Goal: Task Accomplishment & Management: Manage account settings

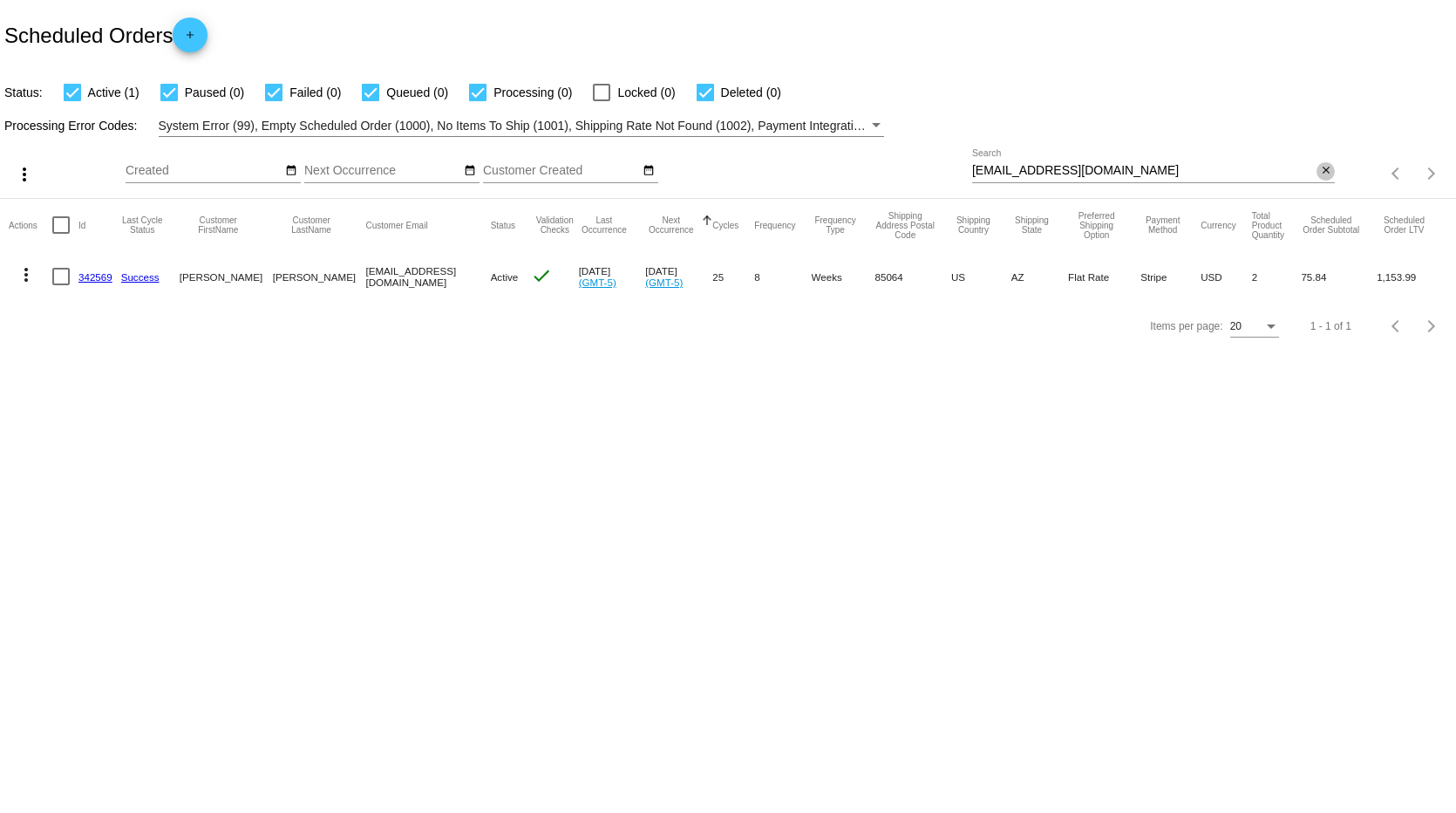
click at [1329, 171] on mat-icon "close" at bounding box center [1325, 170] width 12 height 14
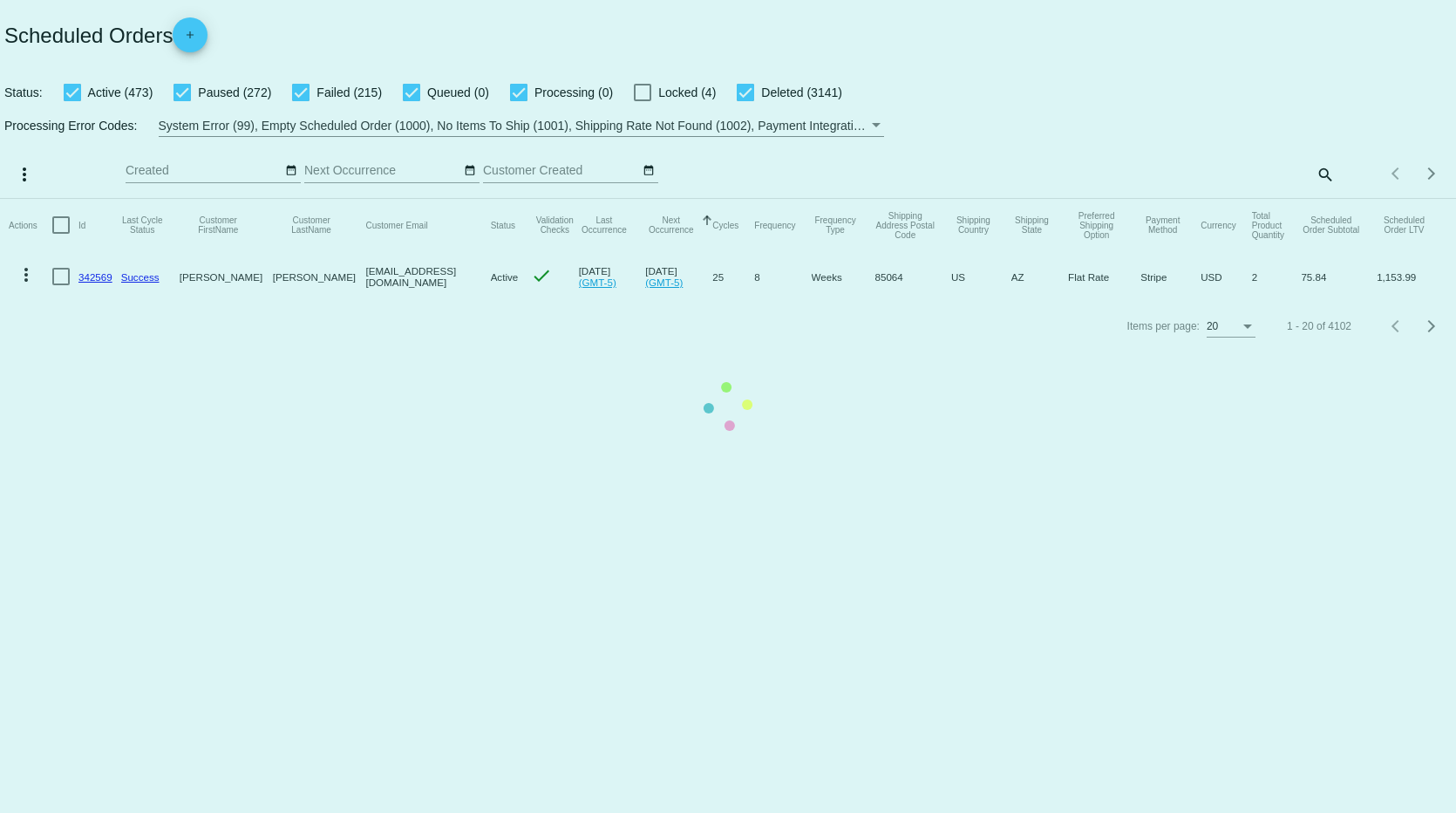
click at [1327, 199] on mat-table "Actions Id Last Cycle Status Customer FirstName Customer LastName Customer Emai…" at bounding box center [728, 250] width 1456 height 102
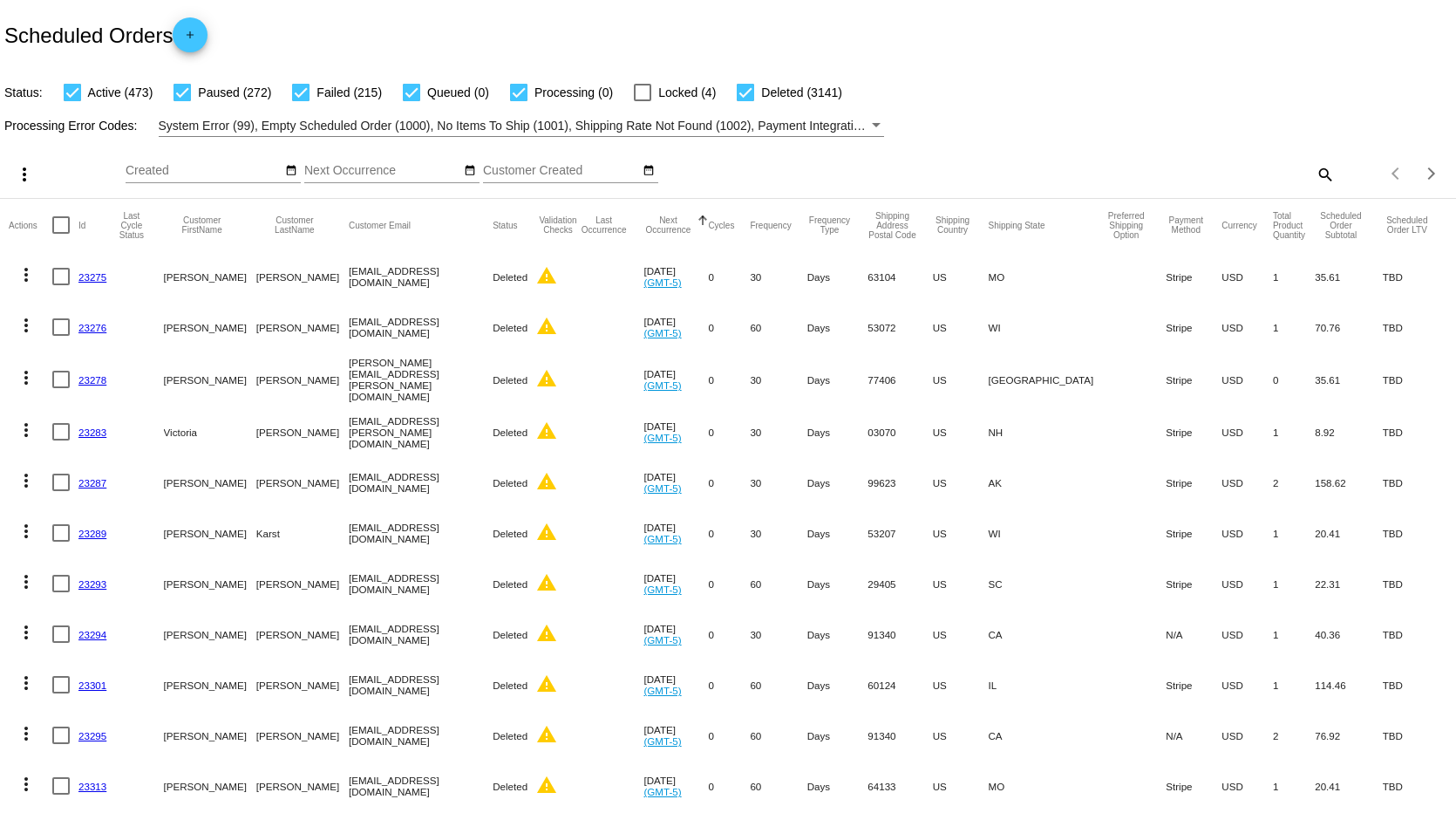
click at [1313, 176] on mat-icon "search" at bounding box center [1324, 174] width 21 height 27
paste input "[PERSON_NAME]"
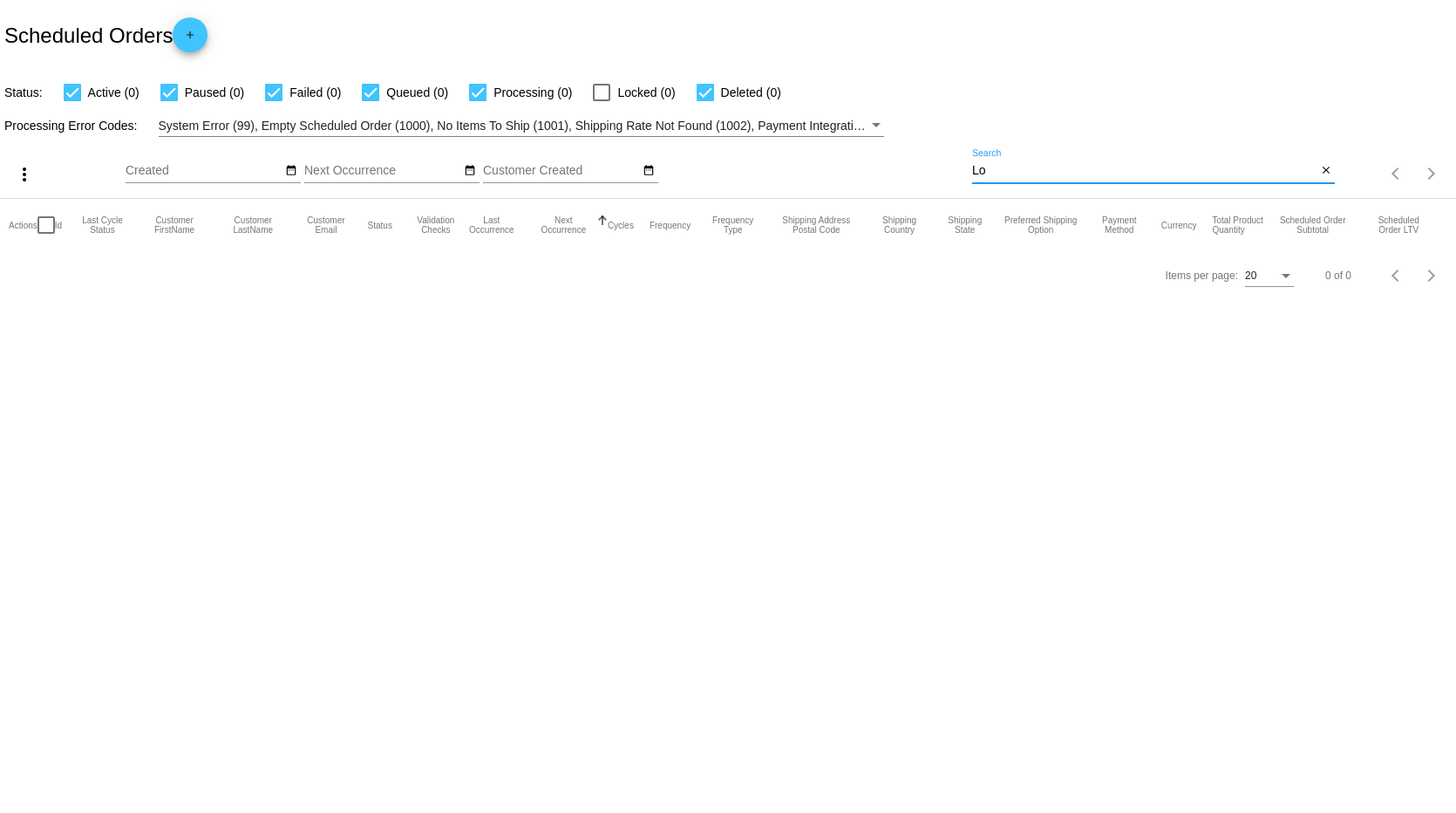
type input "L"
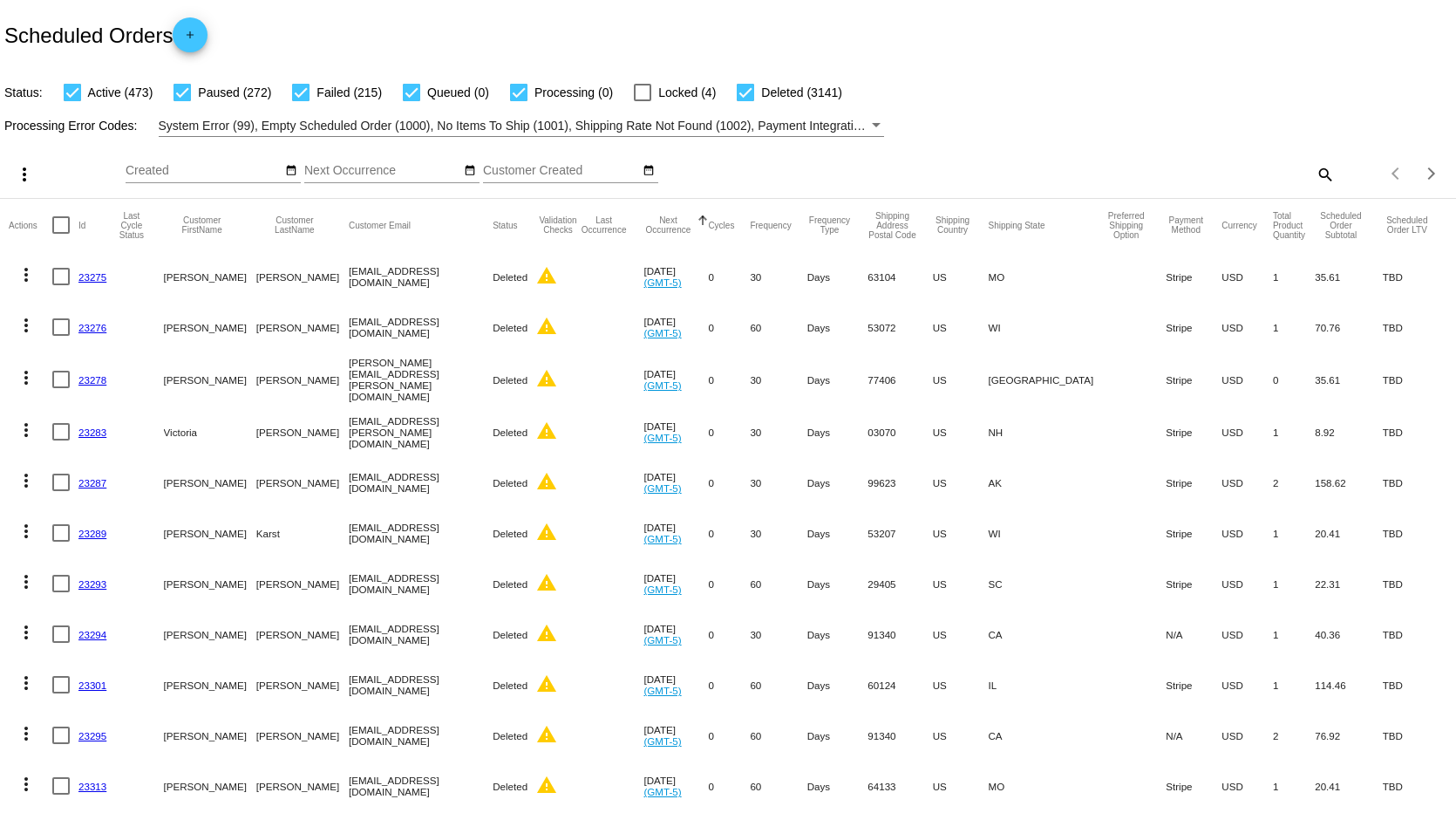
click at [1319, 180] on mat-icon "search" at bounding box center [1324, 174] width 21 height 27
paste input "[EMAIL_ADDRESS][DOMAIN_NAME]"
type input "[EMAIL_ADDRESS][DOMAIN_NAME]"
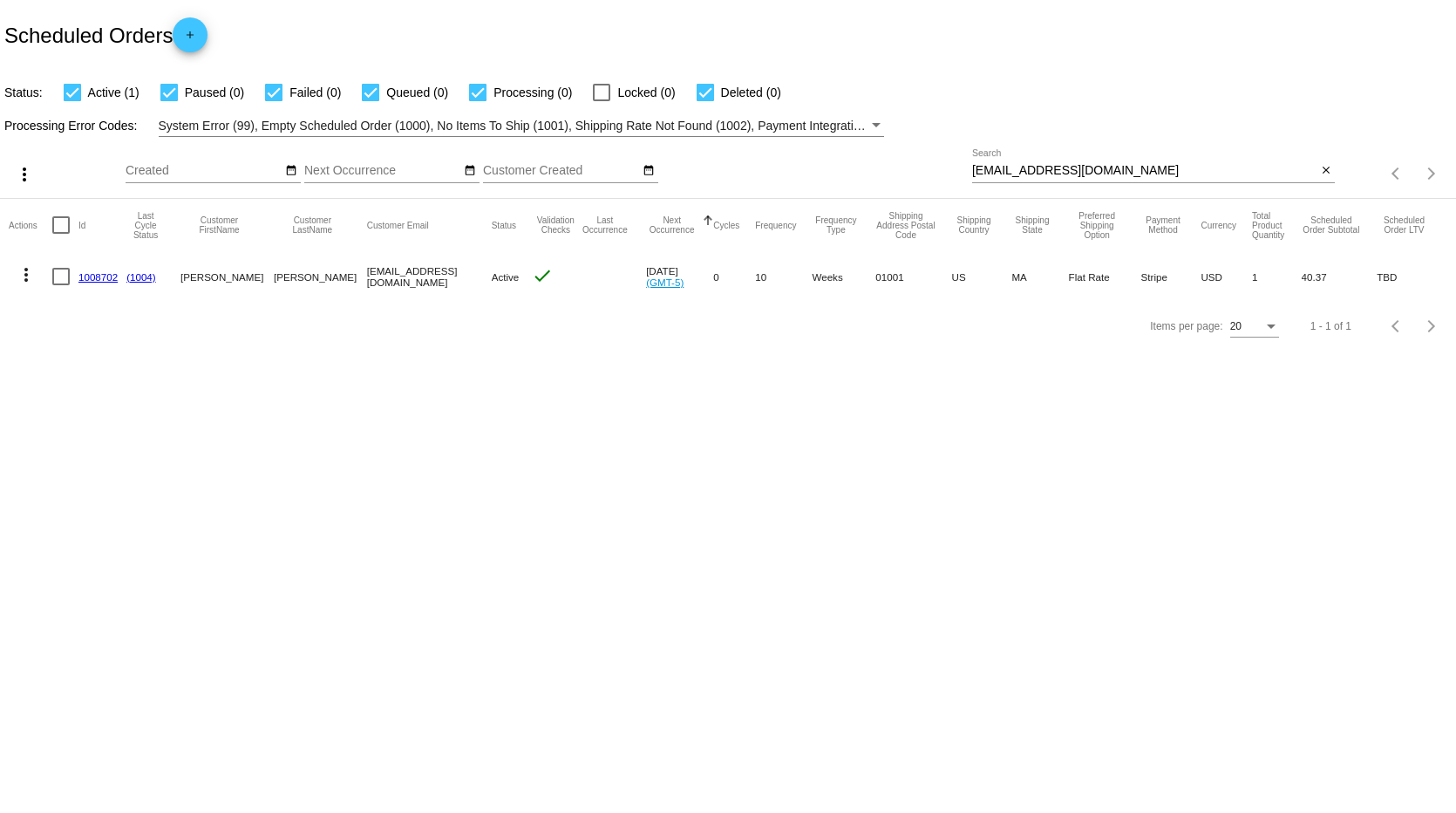
click at [107, 277] on link "1008702" at bounding box center [98, 277] width 39 height 11
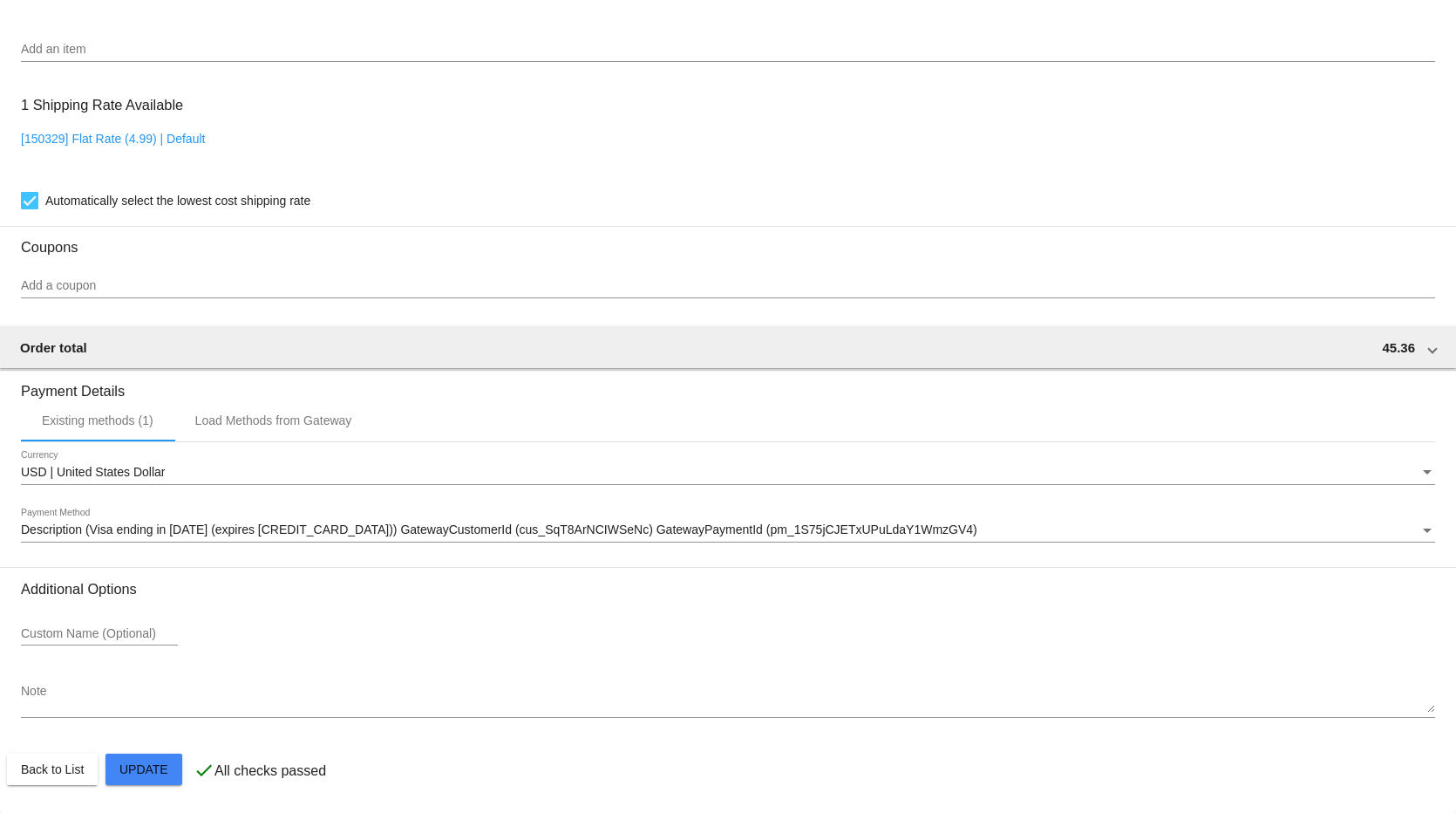
scroll to position [718, 0]
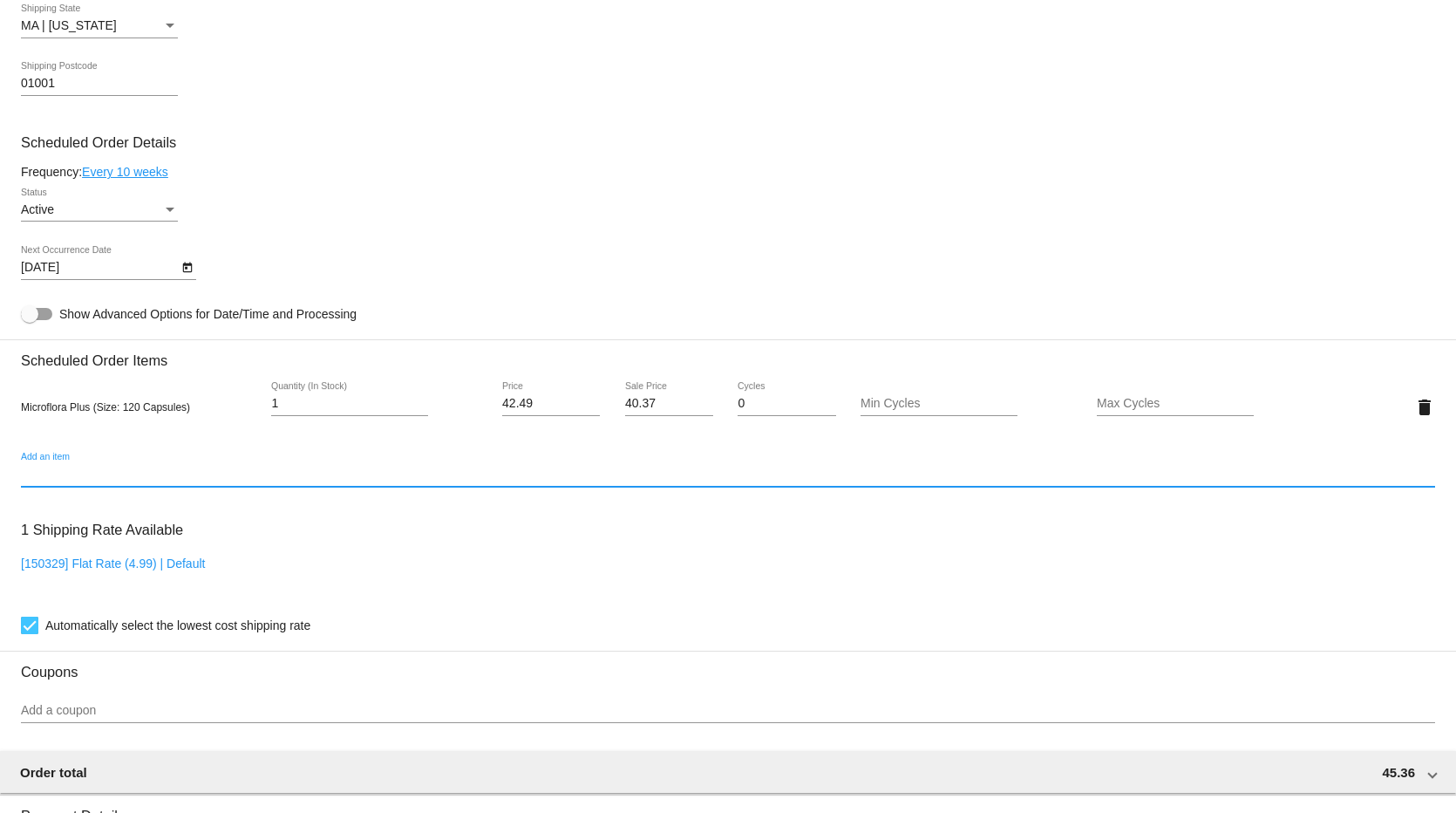
click at [50, 482] on input "Add an item" at bounding box center [728, 474] width 1414 height 14
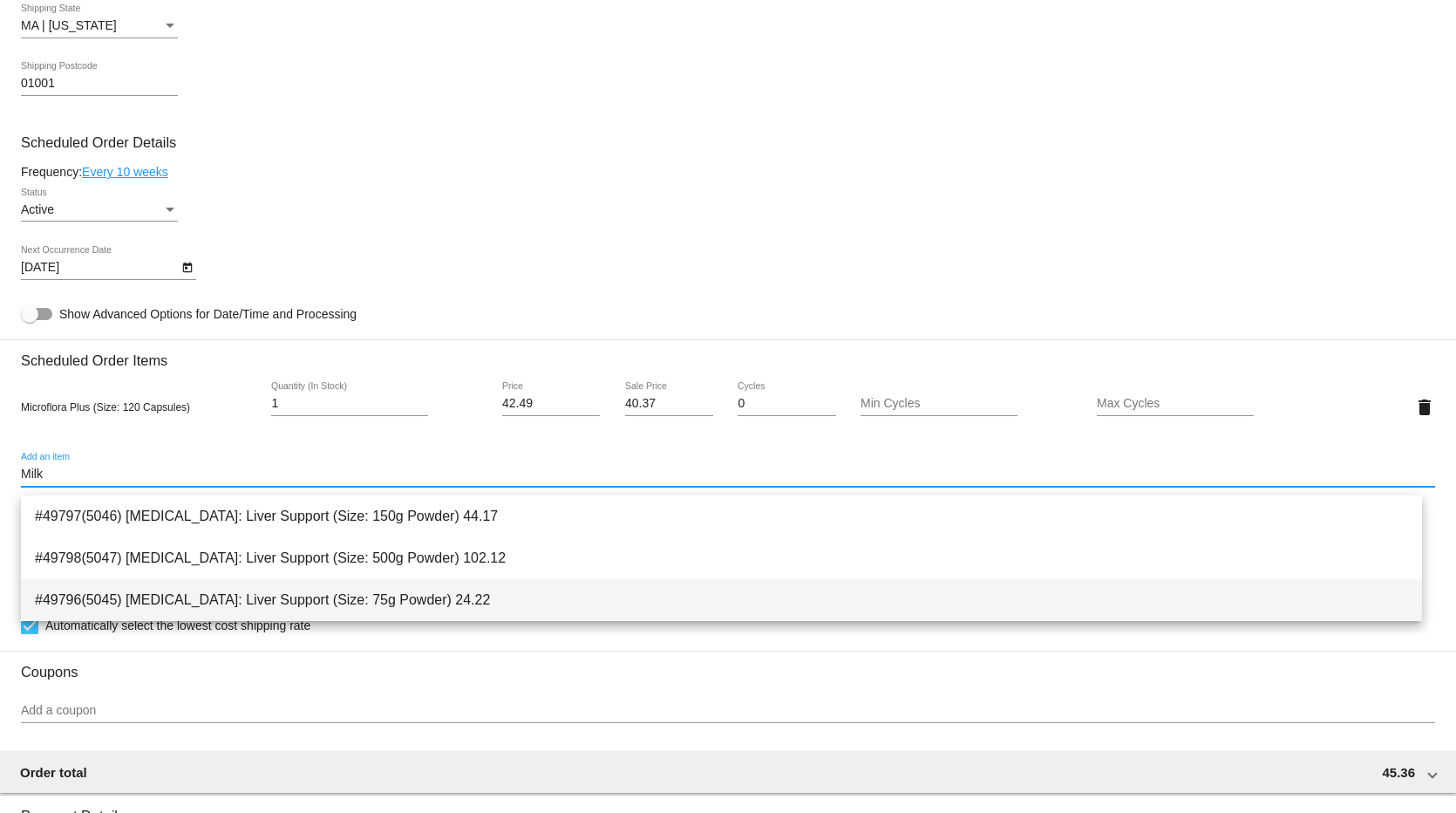
type input "Milk"
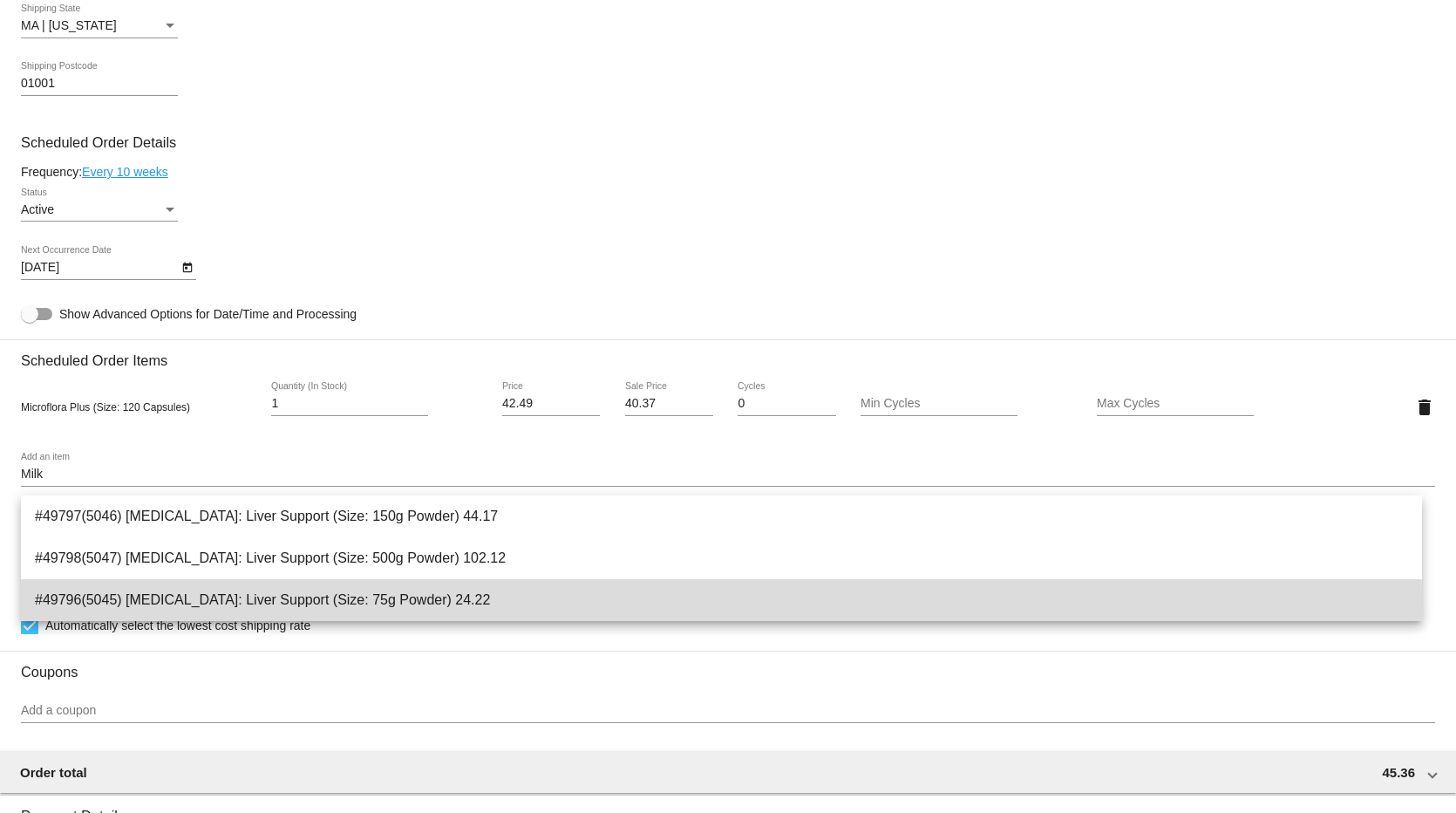
click at [83, 599] on span "#49796(5045) [MEDICAL_DATA]: Liver Support (Size: 75g Powder) 24.22" at bounding box center [721, 600] width 1373 height 42
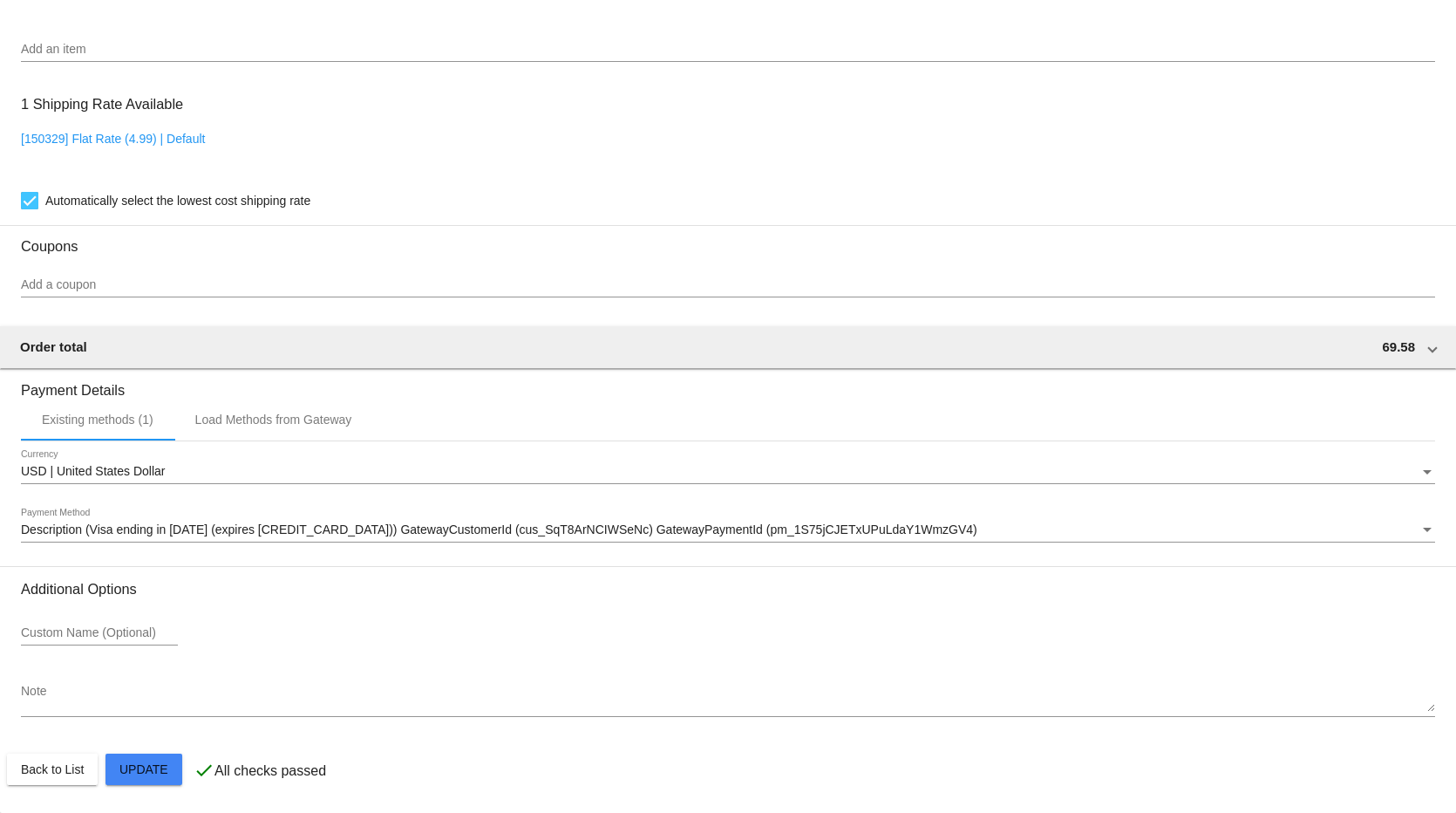
scroll to position [768, 0]
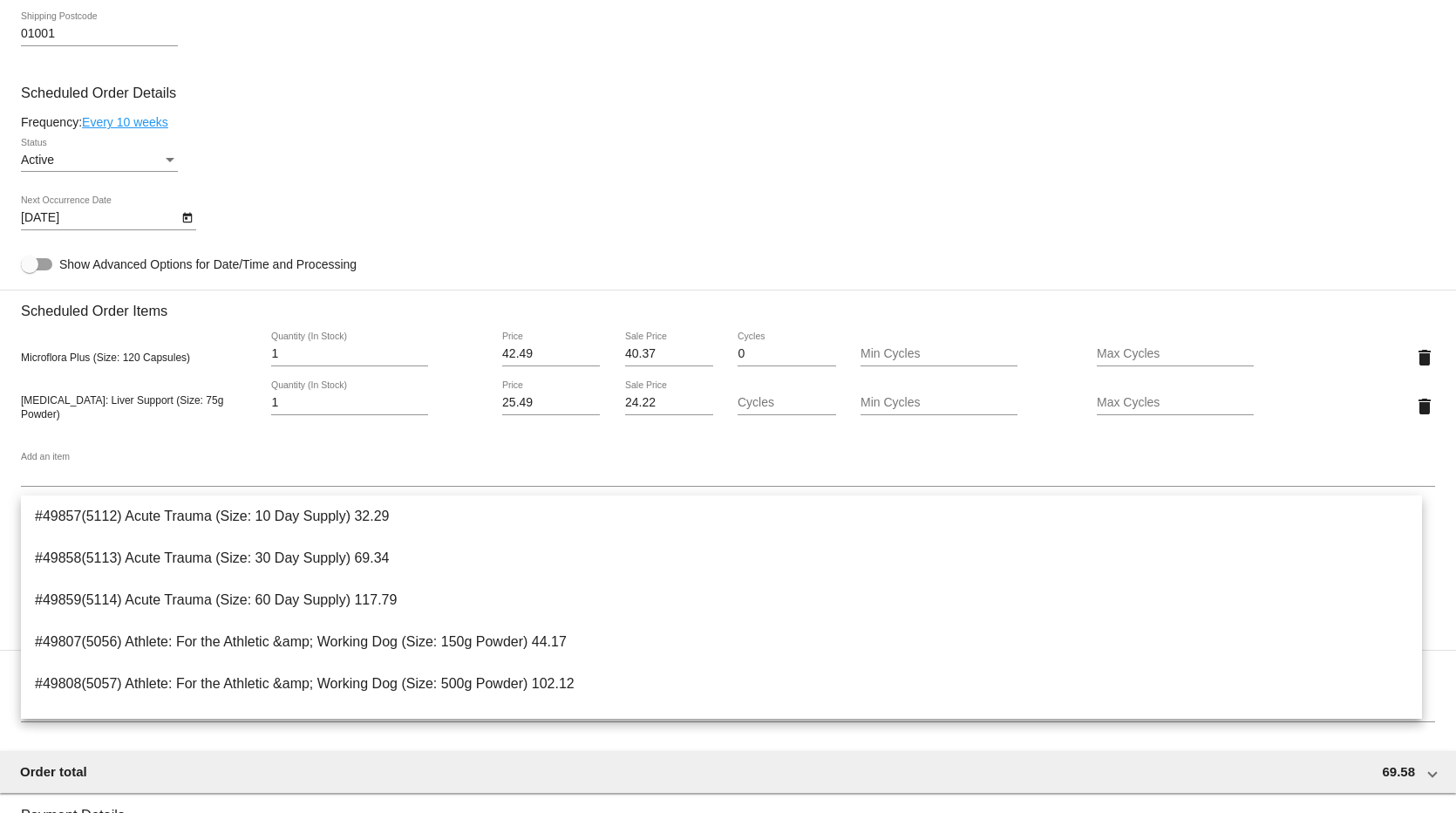
click at [464, 269] on mat-card-content "Customer 6998177: [PERSON_NAME] [EMAIL_ADDRESS][DOMAIN_NAME] Customer Shipping …" at bounding box center [728, 311] width 1414 height 1691
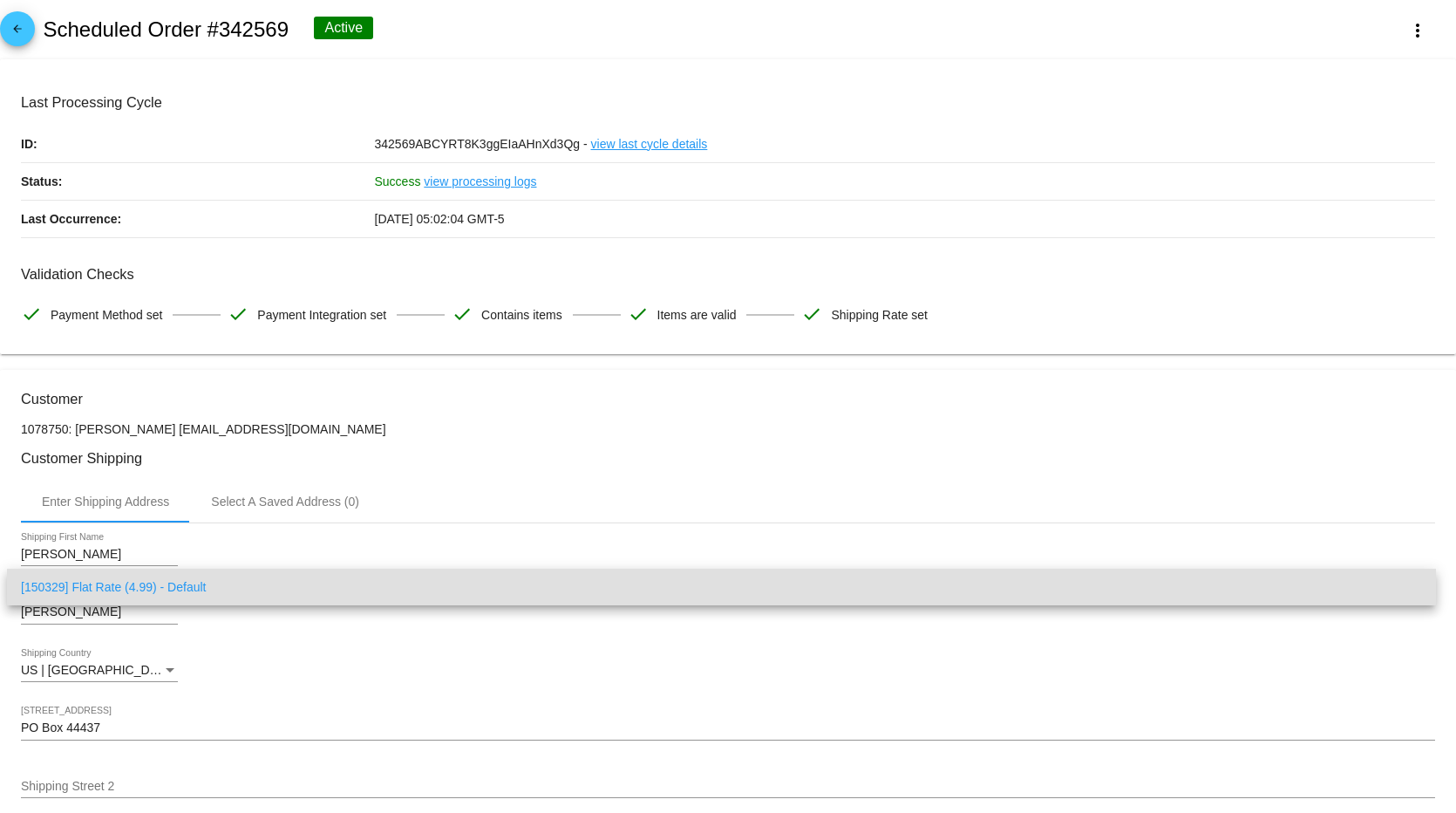
scroll to position [877, 0]
